Goal: Transaction & Acquisition: Purchase product/service

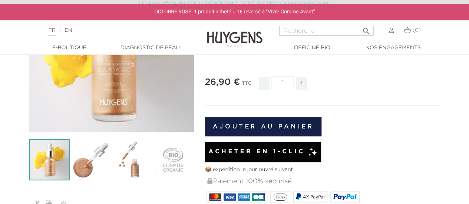
scroll to position [81, 0]
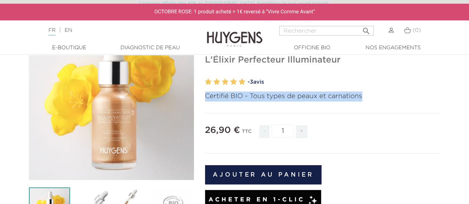
drag, startPoint x: 366, startPoint y: 95, endPoint x: 203, endPoint y: 104, distance: 163.5
copy p "Certifié BIO - Tous types de peaux et carnations"
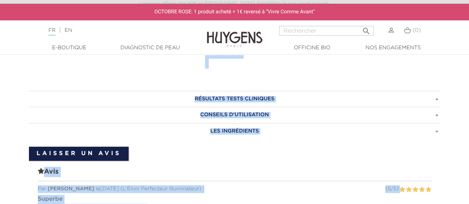
scroll to position [548, 0]
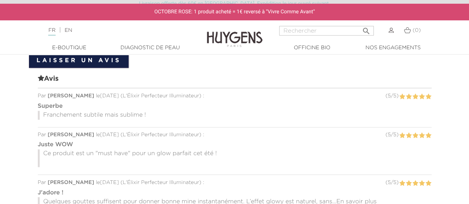
drag, startPoint x: 206, startPoint y: 127, endPoint x: 262, endPoint y: 65, distance: 84.3
click at [262, 65] on div "Nouveauté   " at bounding box center [234, 63] width 469 height 1029
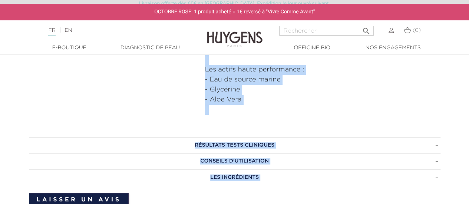
scroll to position [372, 0]
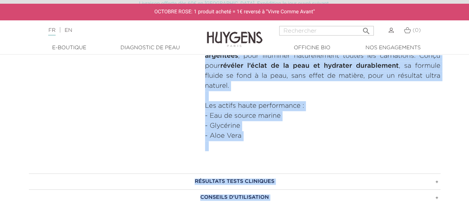
click at [269, 144] on p at bounding box center [323, 146] width 236 height 10
click at [260, 141] on p at bounding box center [323, 146] width 236 height 10
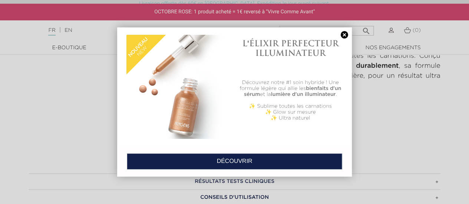
click at [344, 32] on link at bounding box center [344, 35] width 10 height 8
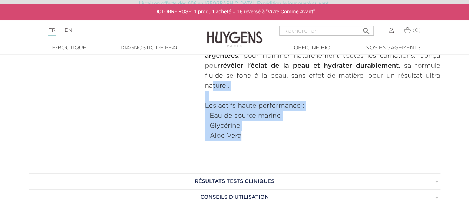
drag, startPoint x: 243, startPoint y: 137, endPoint x: 214, endPoint y: 85, distance: 59.5
click at [214, 85] on div "Peau terne ? Manque d’éclat ? Maquillage effet masque ? Redonnez immédiatement …" at bounding box center [323, 71] width 236 height 160
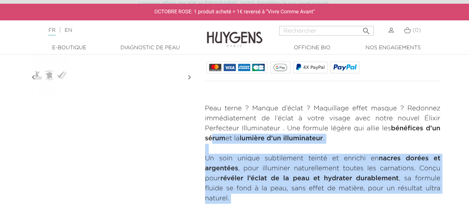
scroll to position [259, 0]
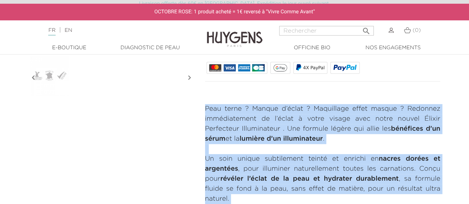
copy div "Peau terne ? Manque d’éclat ? Maquillage effet masque ? Redonnez immédiatement …"
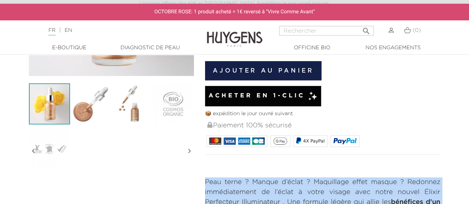
scroll to position [184, 0]
